Goal: Navigation & Orientation: Go to known website

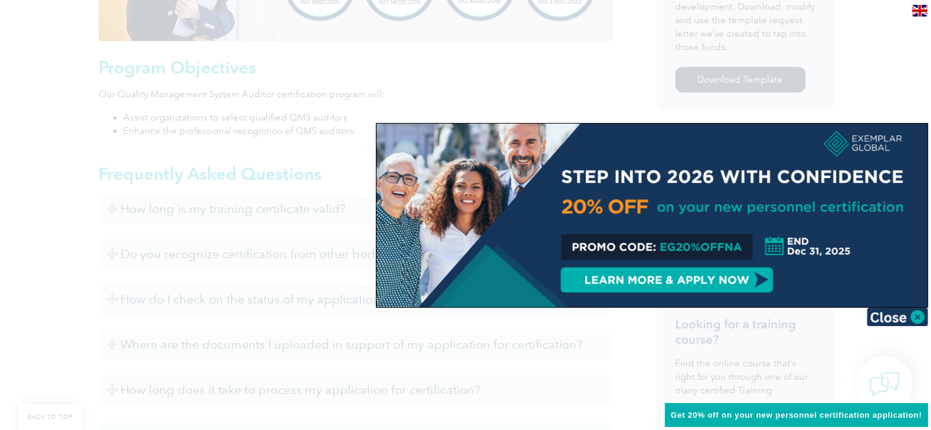
scroll to position [612, 0]
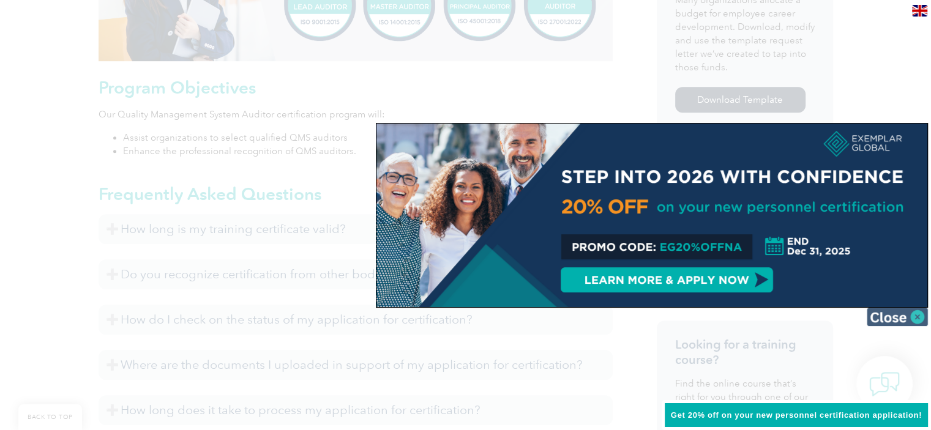
click at [901, 318] on img at bounding box center [896, 317] width 61 height 18
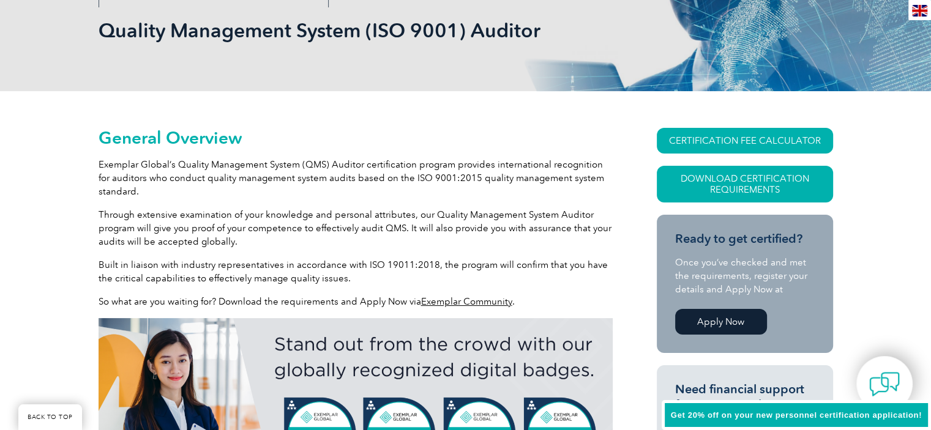
scroll to position [61, 0]
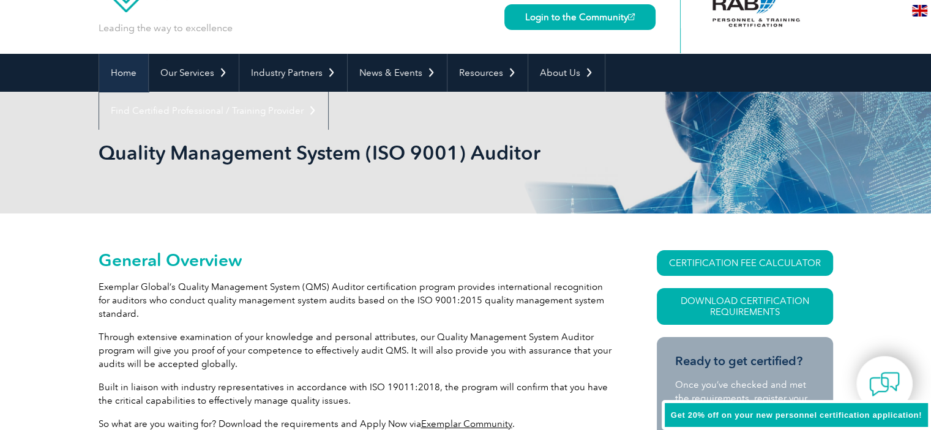
click at [125, 72] on link "Home" at bounding box center [123, 73] width 49 height 38
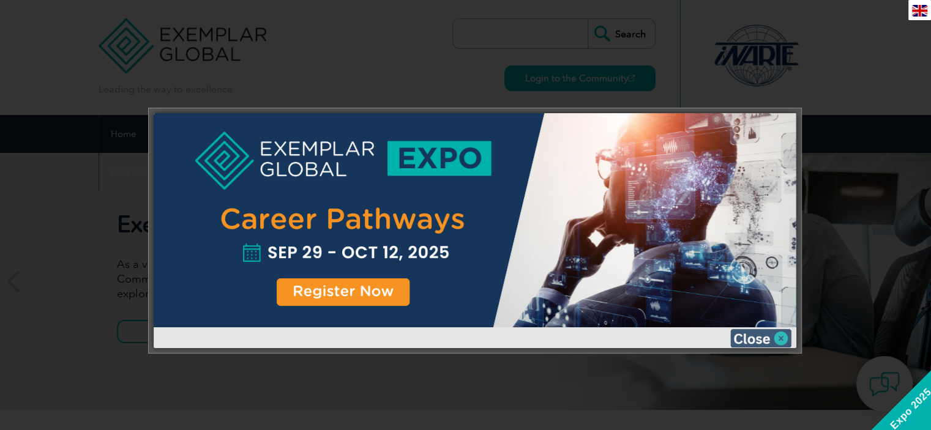
click at [761, 342] on img at bounding box center [760, 338] width 61 height 18
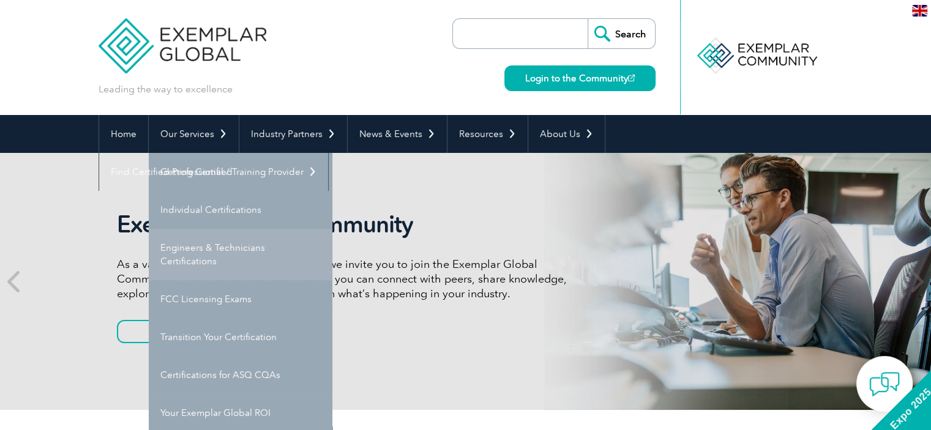
scroll to position [61, 0]
